Goal: Information Seeking & Learning: Learn about a topic

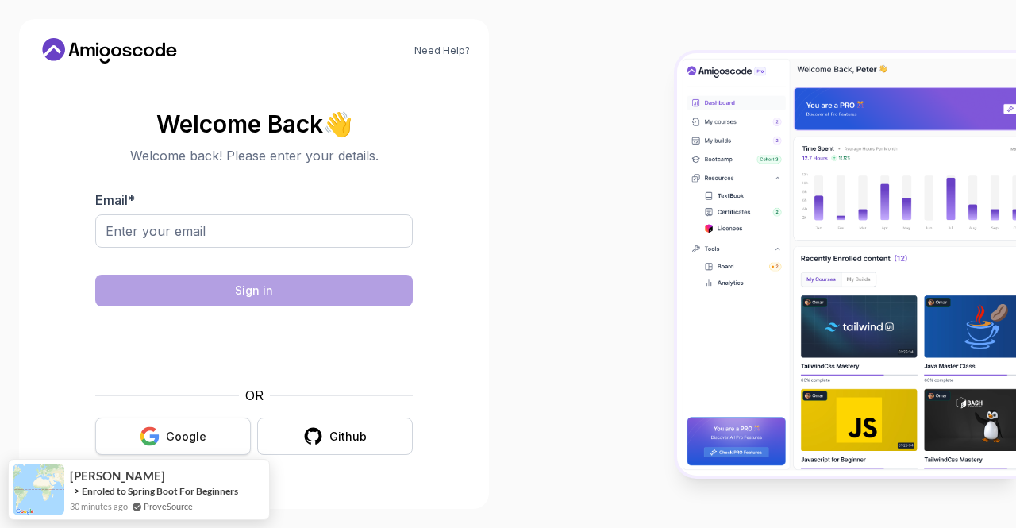
click at [179, 431] on div "Google" at bounding box center [186, 437] width 40 height 16
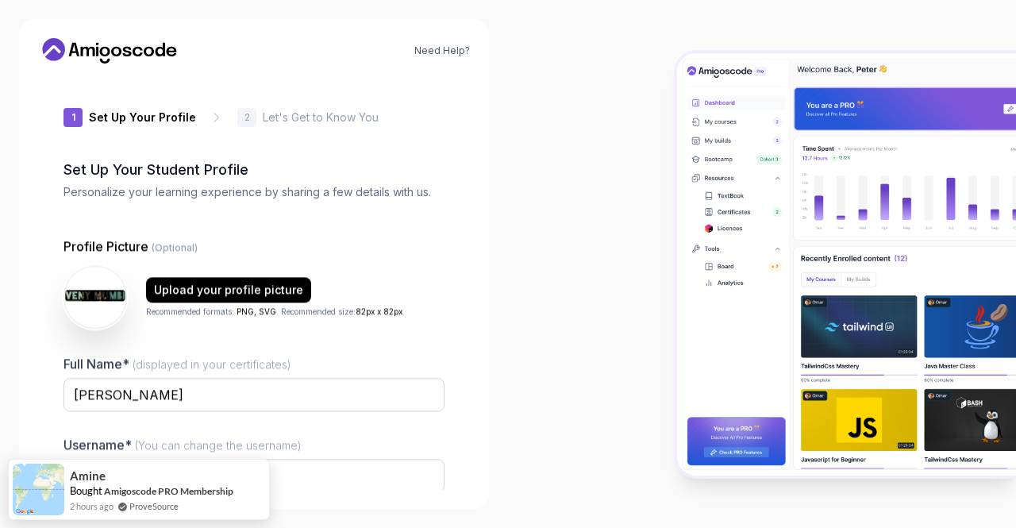
type input "proudjackal886ec"
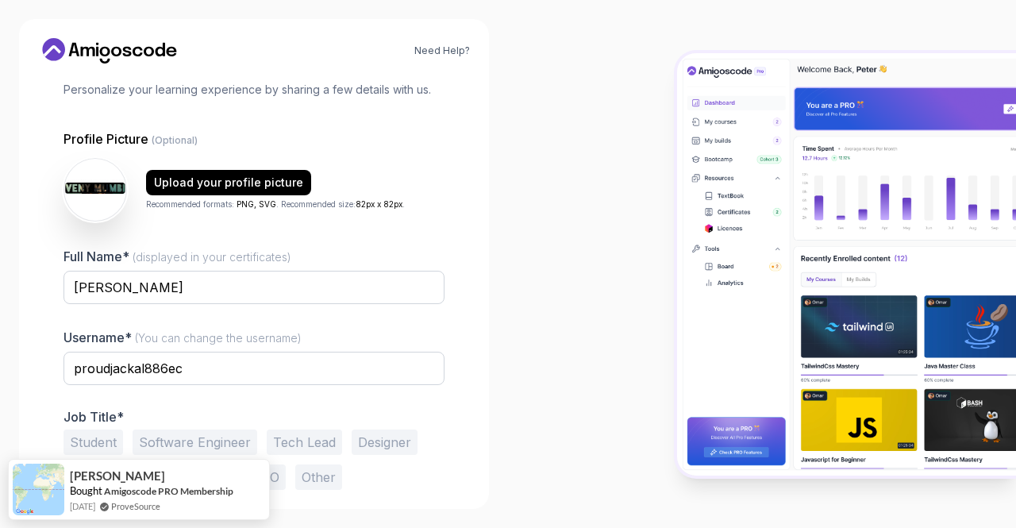
scroll to position [133, 0]
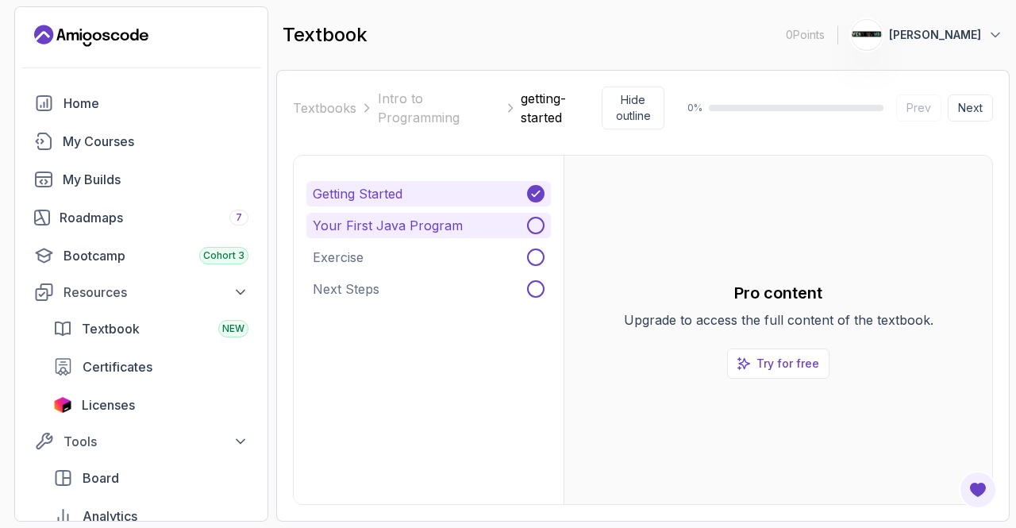
click at [533, 225] on span at bounding box center [535, 225] width 17 height 17
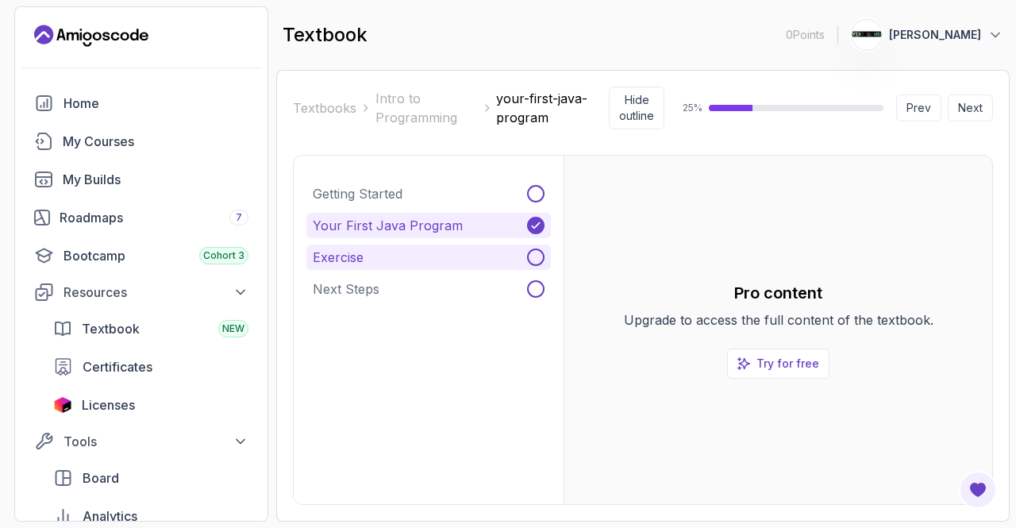
click at [531, 248] on span at bounding box center [535, 256] width 17 height 17
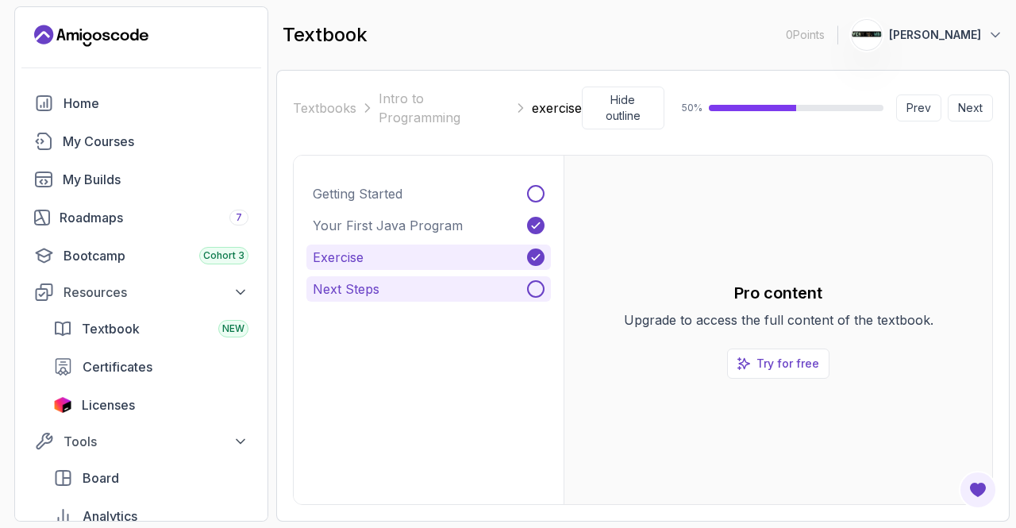
click at [531, 280] on span at bounding box center [535, 288] width 17 height 17
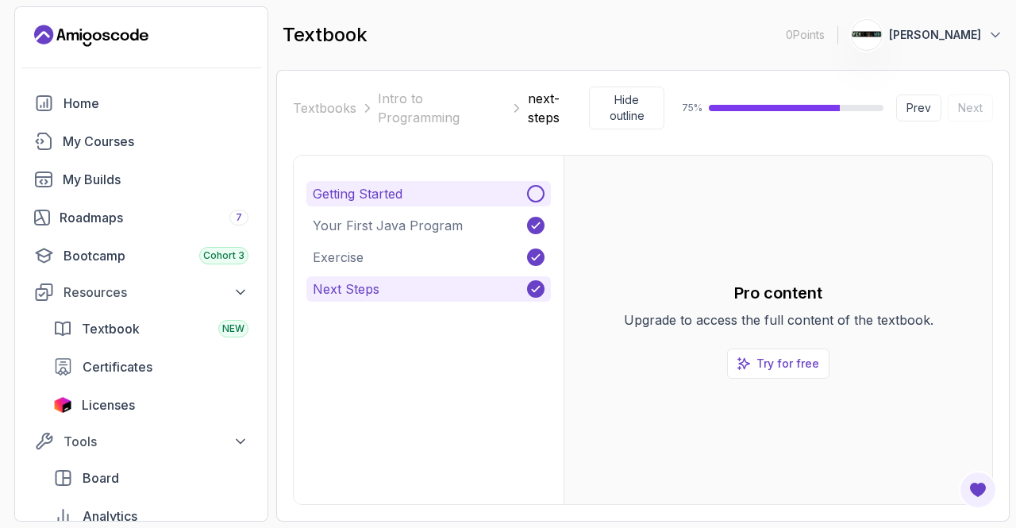
click at [535, 191] on span at bounding box center [535, 193] width 17 height 17
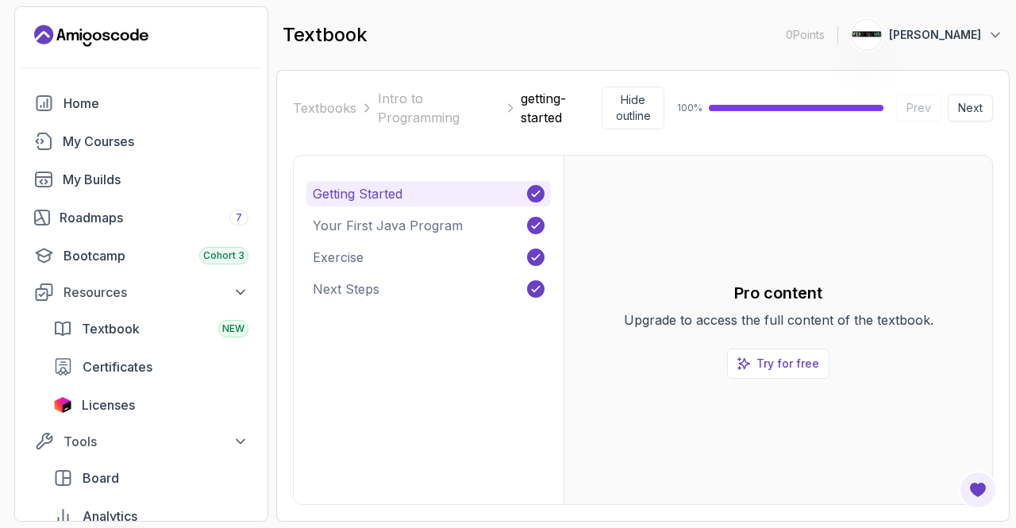
click at [974, 109] on button "Next" at bounding box center [970, 107] width 45 height 27
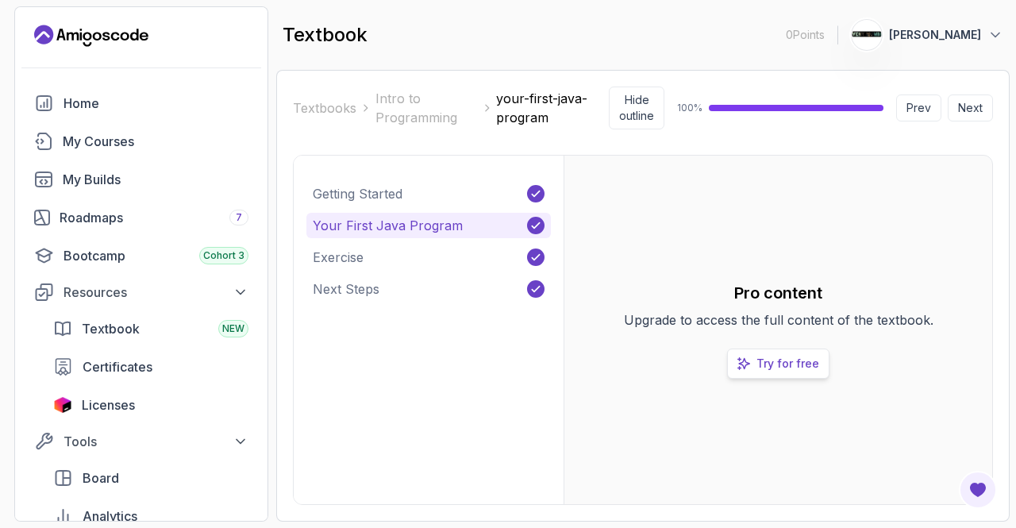
click at [762, 361] on p "Try for free" at bounding box center [787, 364] width 63 height 16
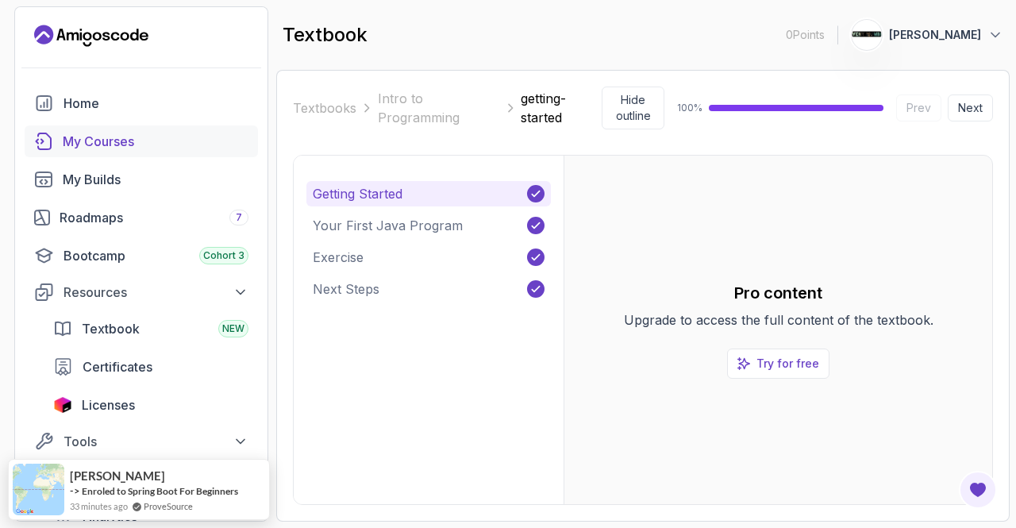
click at [138, 144] on div "My Courses" at bounding box center [156, 141] width 186 height 19
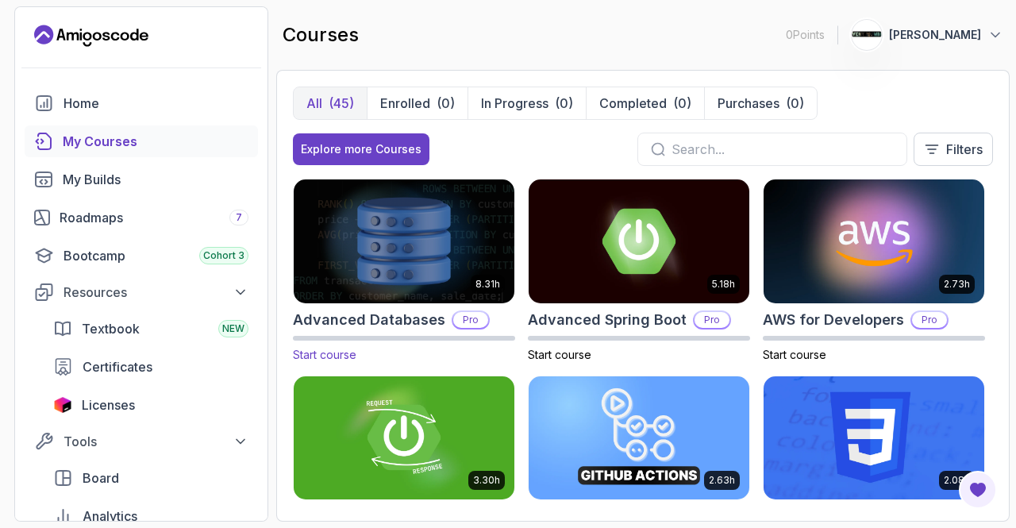
click at [387, 229] on img at bounding box center [404, 240] width 232 height 129
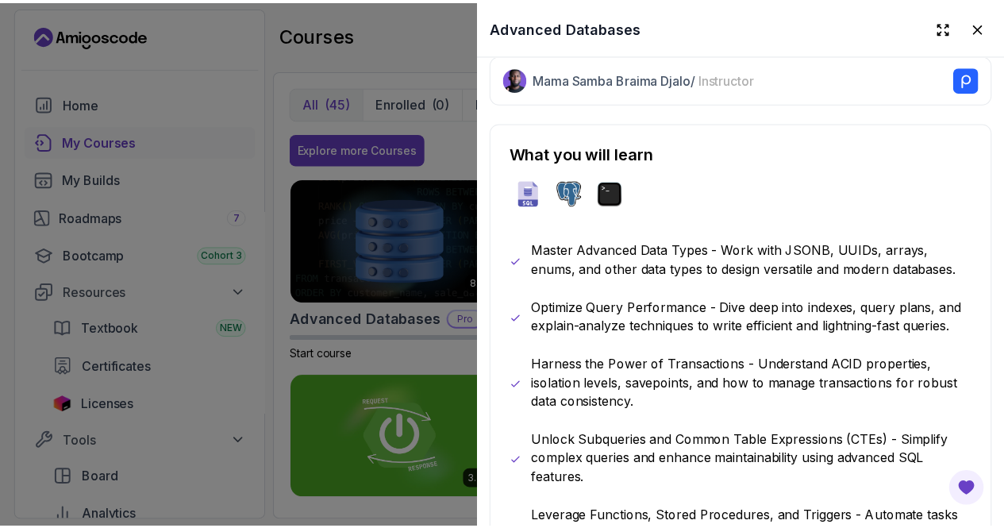
scroll to position [733, 0]
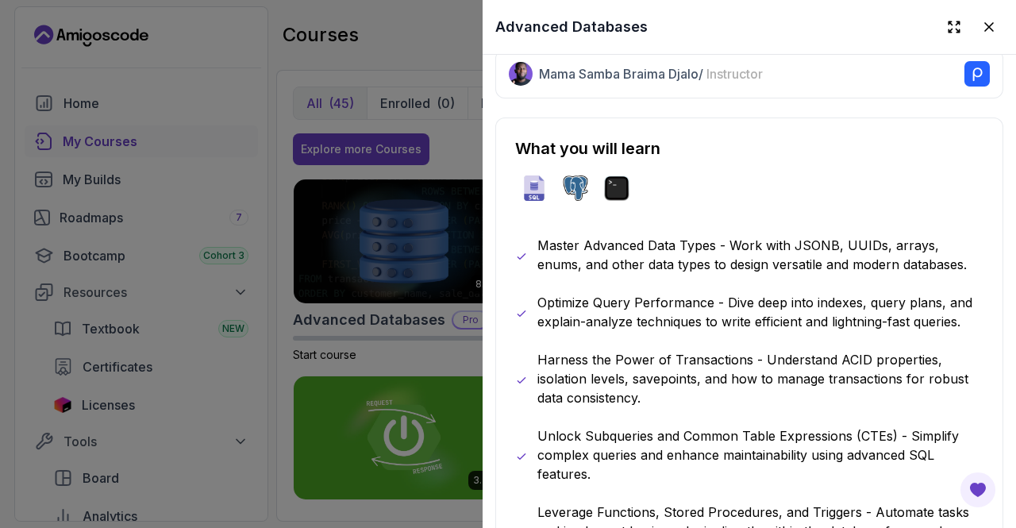
click at [164, 294] on div at bounding box center [508, 264] width 1016 height 528
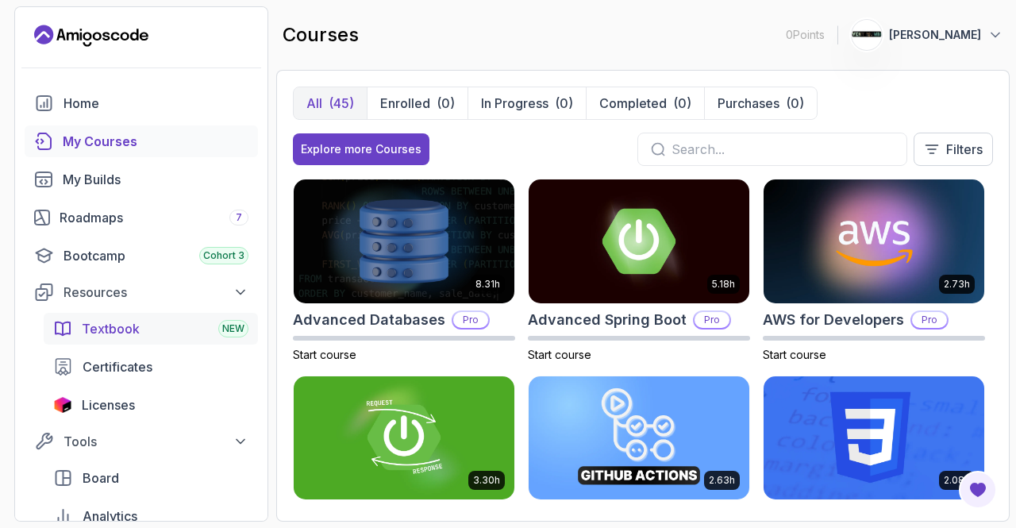
click at [156, 326] on div "Textbook NEW" at bounding box center [165, 328] width 167 height 19
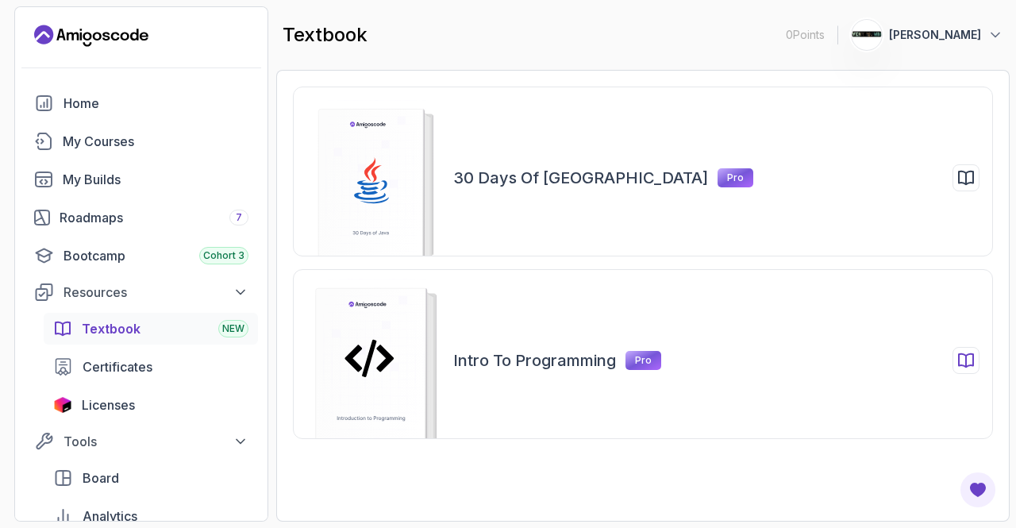
click at [540, 362] on h2 "Intro to Programming" at bounding box center [534, 360] width 163 height 22
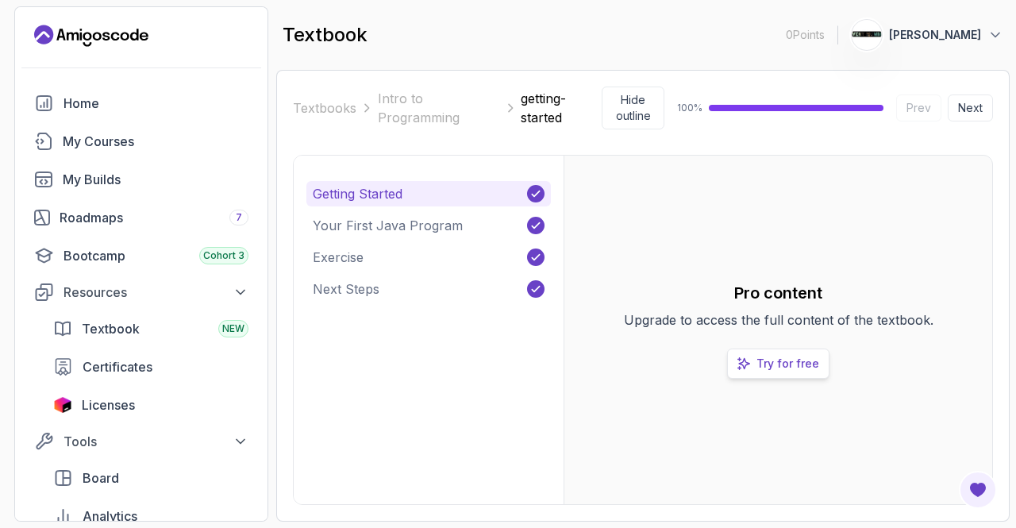
click at [759, 356] on p "Try for free" at bounding box center [787, 364] width 63 height 16
click at [530, 194] on icon at bounding box center [535, 193] width 13 height 13
click at [227, 297] on div "Resources" at bounding box center [155, 292] width 185 height 19
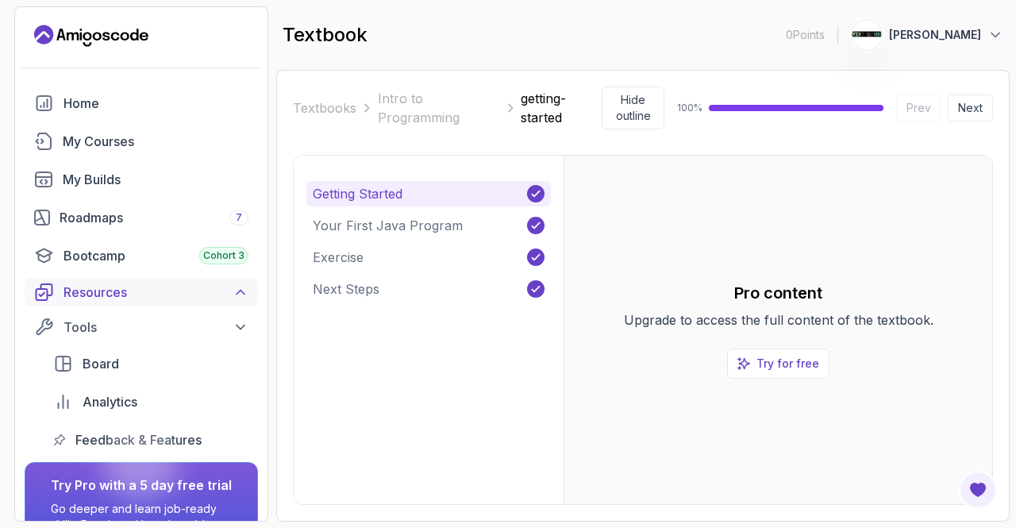
click at [227, 297] on div "Resources" at bounding box center [155, 292] width 185 height 19
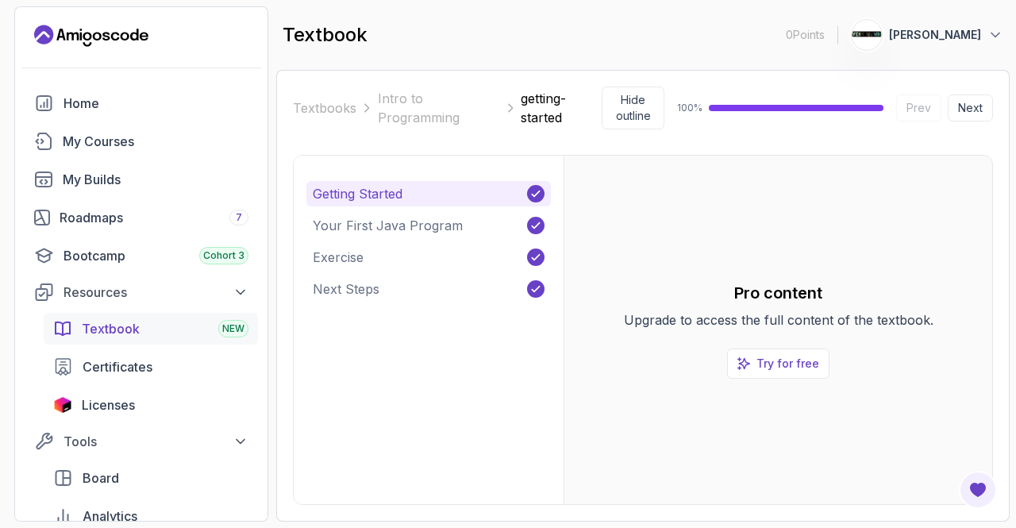
click at [214, 325] on div "Textbook NEW" at bounding box center [165, 328] width 167 height 19
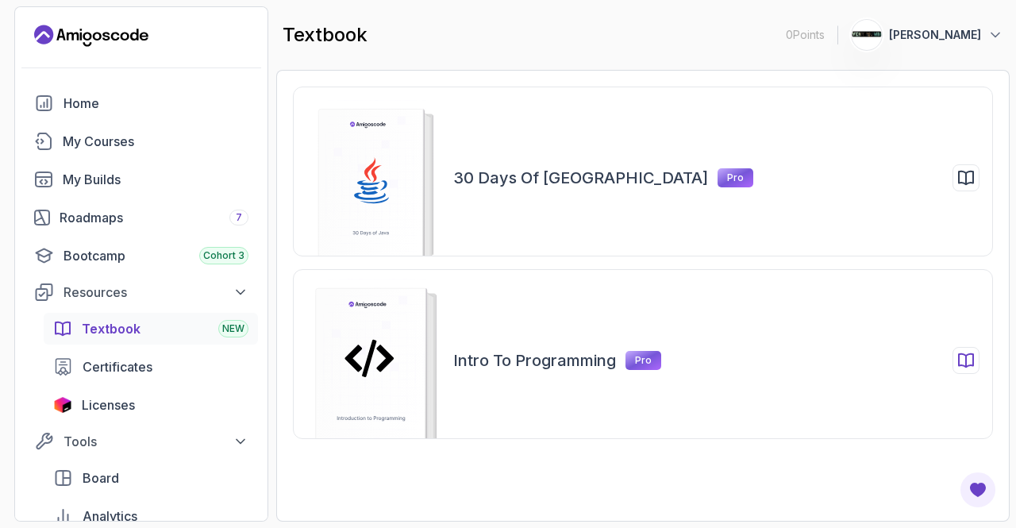
click at [557, 362] on h2 "Intro to Programming" at bounding box center [534, 360] width 163 height 22
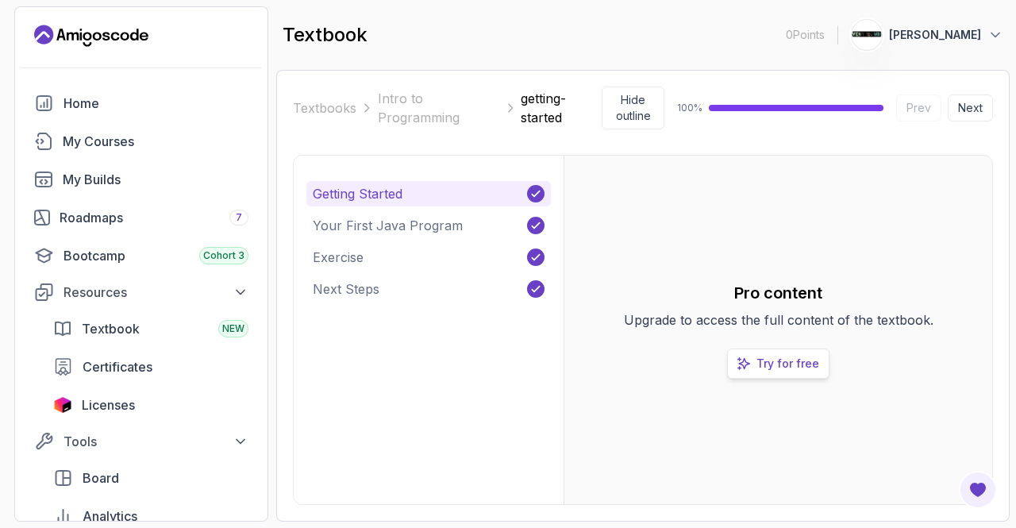
click at [754, 360] on link "Try for free" at bounding box center [778, 363] width 102 height 30
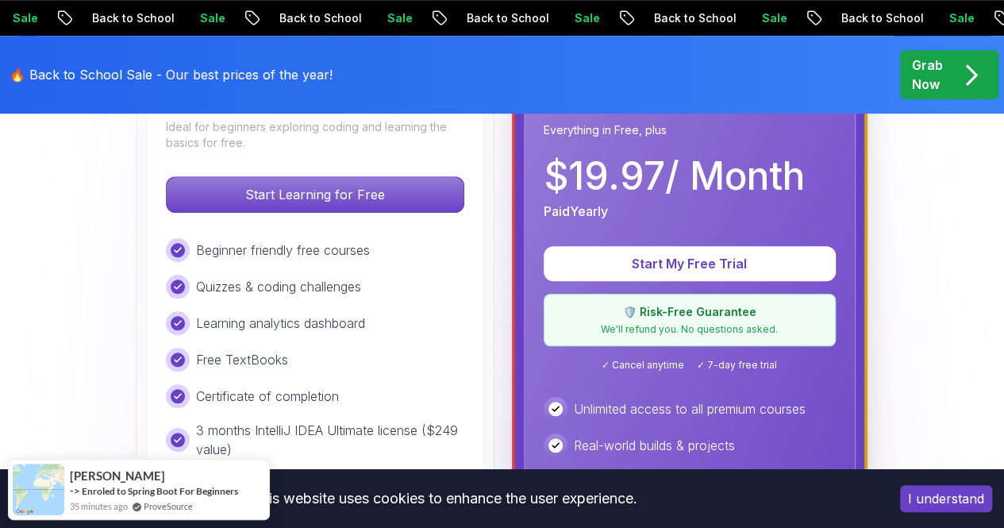
scroll to position [538, 0]
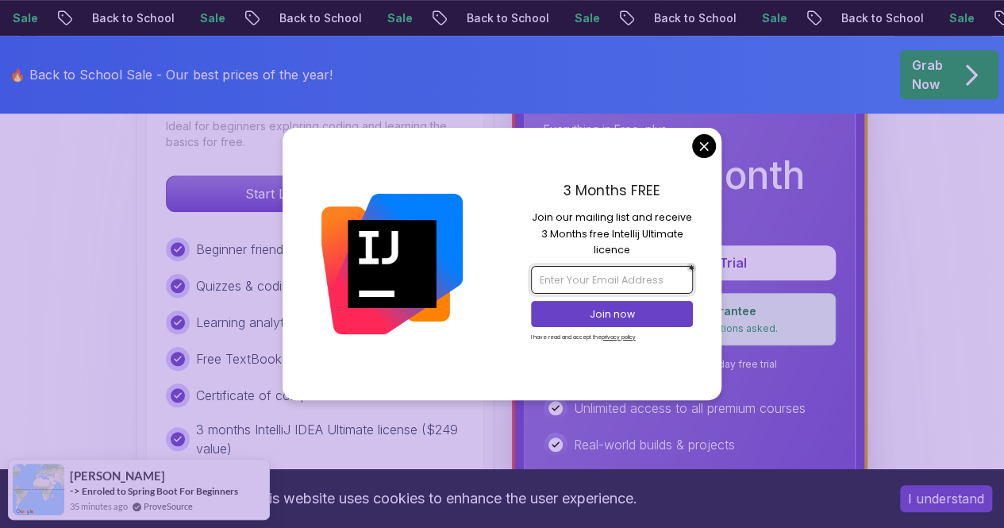
click at [568, 280] on input "email" at bounding box center [612, 279] width 162 height 27
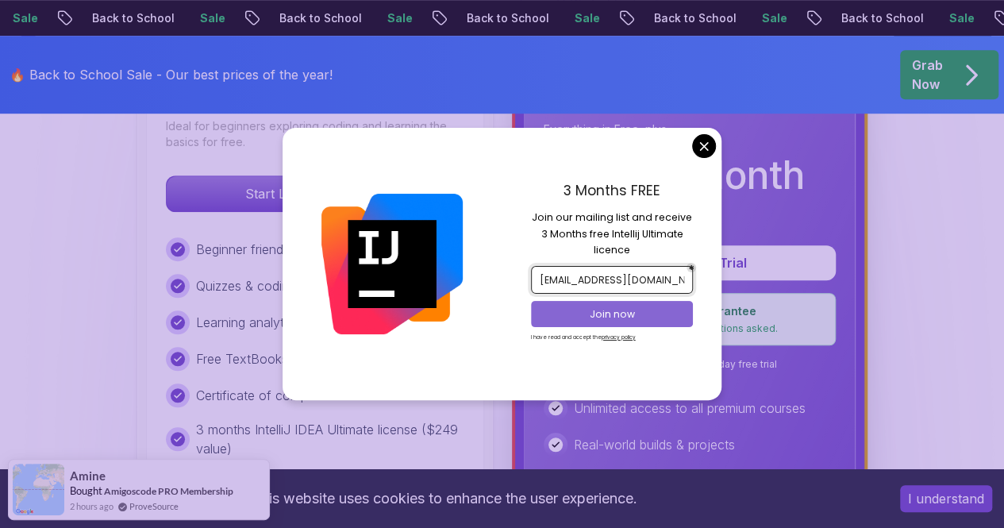
type input "[EMAIL_ADDRESS][DOMAIN_NAME]"
click at [579, 317] on p "Join now" at bounding box center [612, 314] width 132 height 14
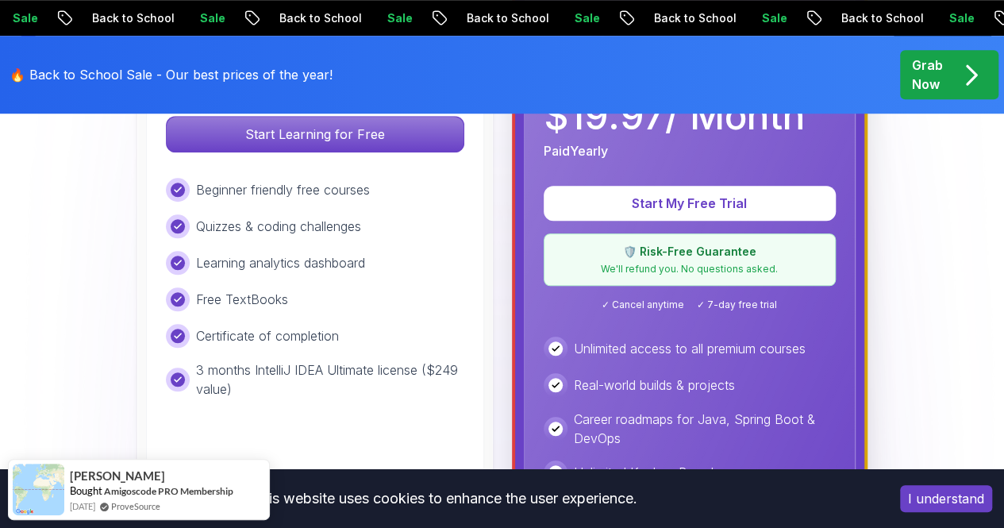
scroll to position [599, 0]
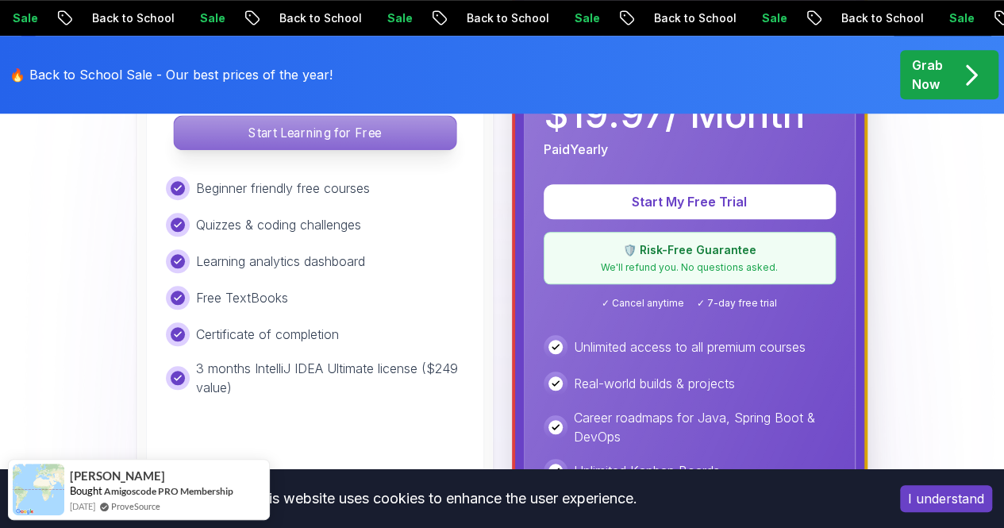
click at [324, 139] on p "Start Learning for Free" at bounding box center [315, 132] width 282 height 33
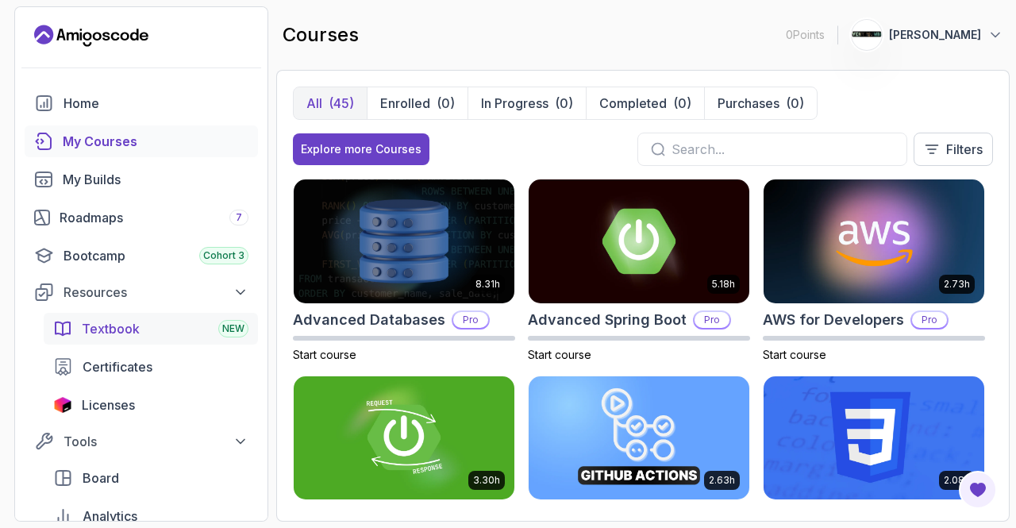
click at [156, 325] on div "Textbook NEW" at bounding box center [165, 328] width 167 height 19
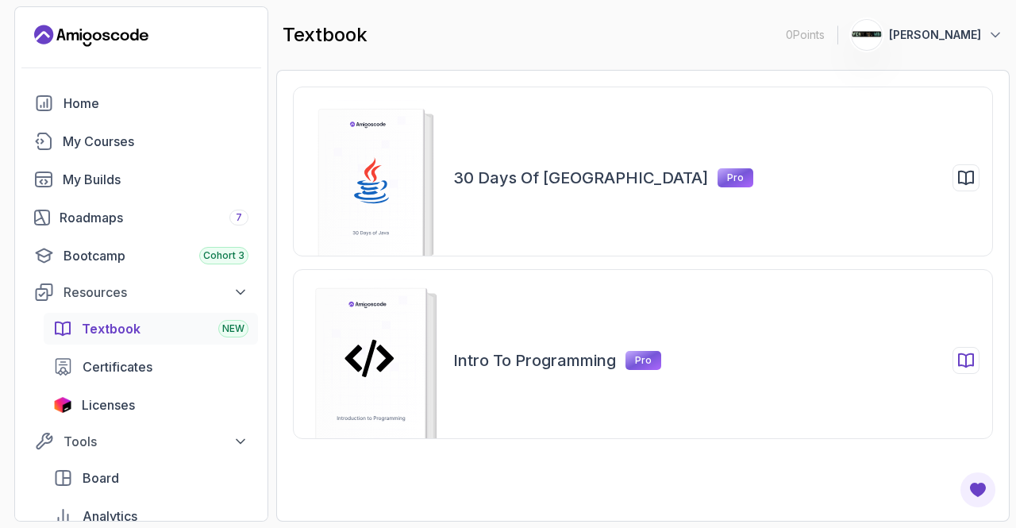
click at [375, 323] on rect at bounding box center [371, 370] width 110 height 165
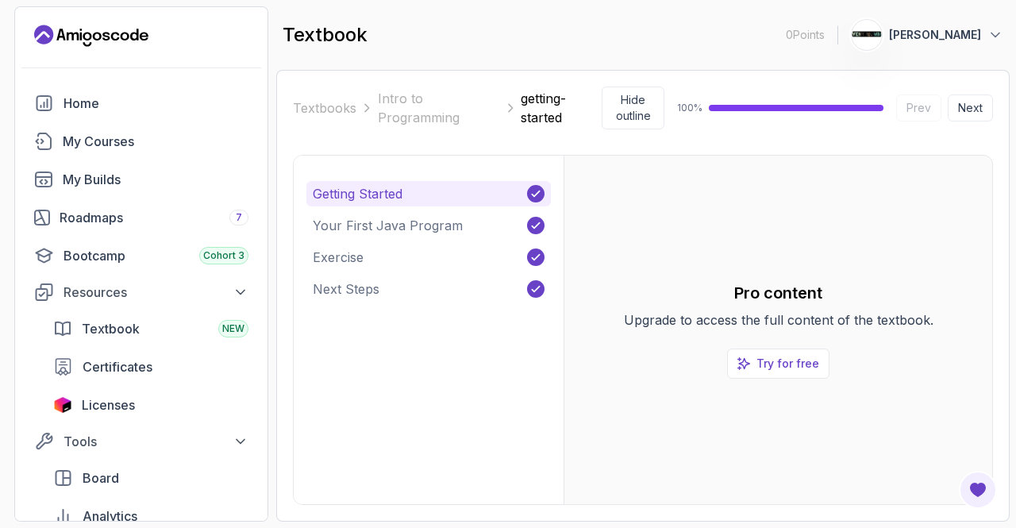
click at [946, 36] on p "[PERSON_NAME]" at bounding box center [935, 35] width 92 height 16
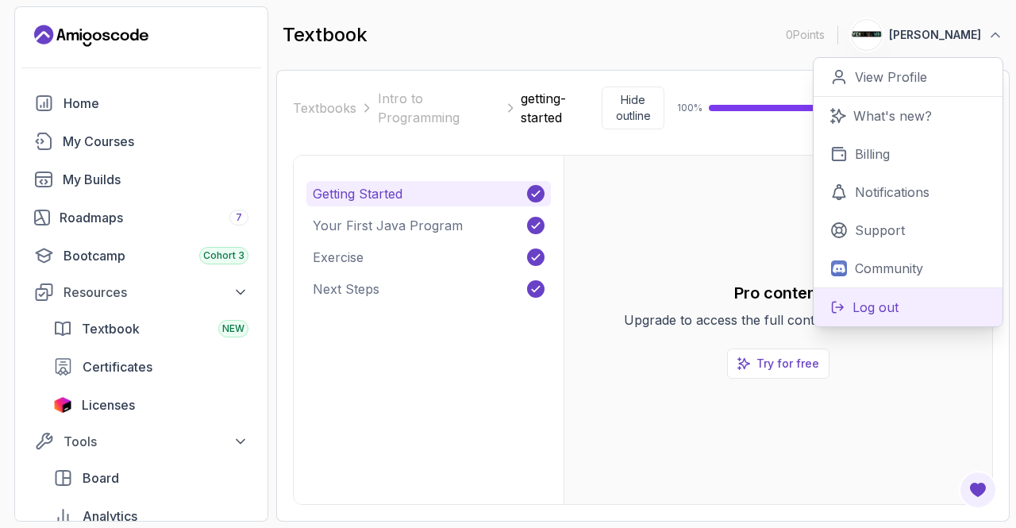
click at [868, 298] on p "Log out" at bounding box center [875, 307] width 46 height 19
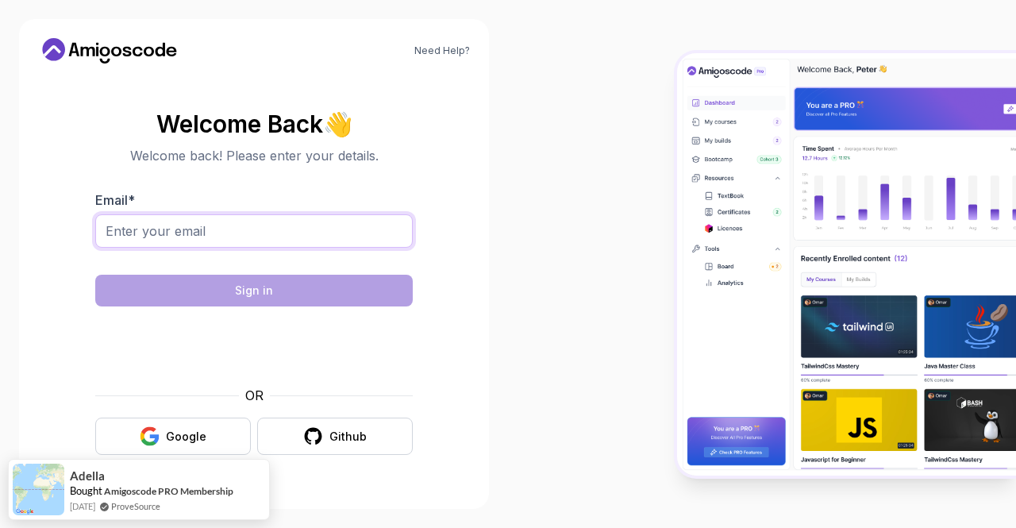
click at [206, 237] on input "Email *" at bounding box center [253, 230] width 317 height 33
type input "[EMAIL_ADDRESS][DOMAIN_NAME]"
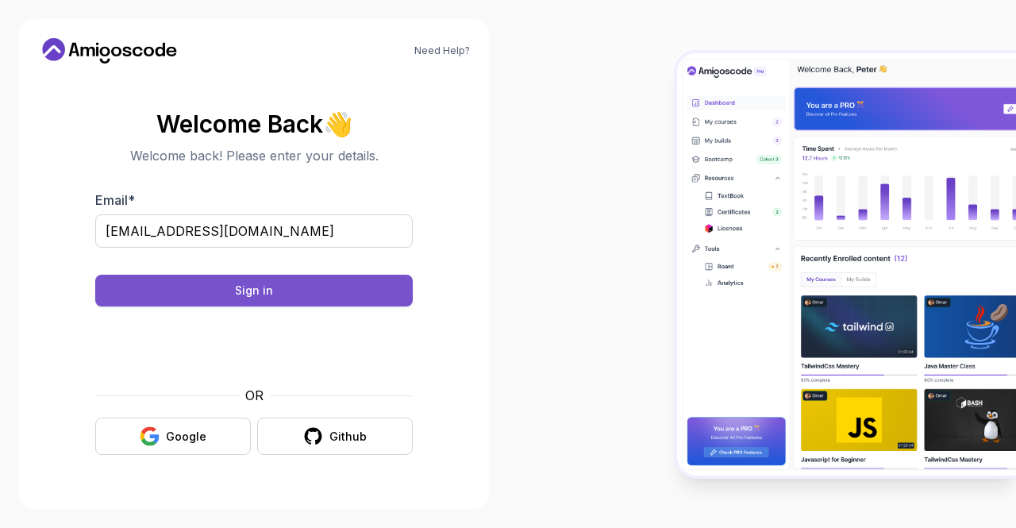
click at [299, 287] on button "Sign in" at bounding box center [253, 291] width 317 height 32
